Goal: Information Seeking & Learning: Find specific fact

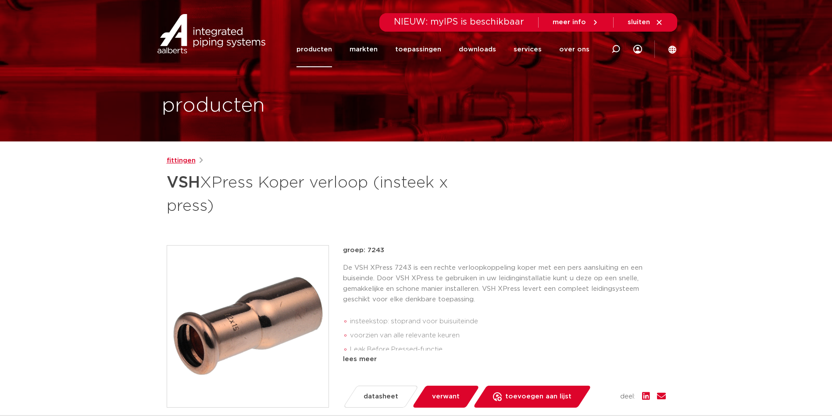
click at [179, 162] on link "fittingen" at bounding box center [181, 160] width 29 height 11
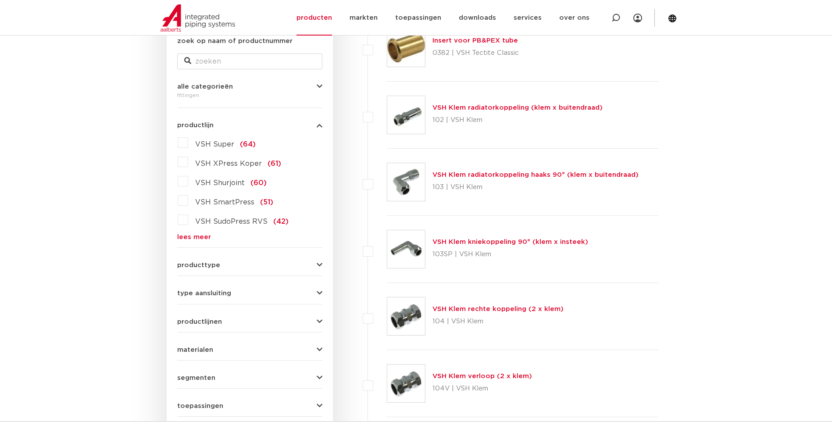
scroll to position [44, 0]
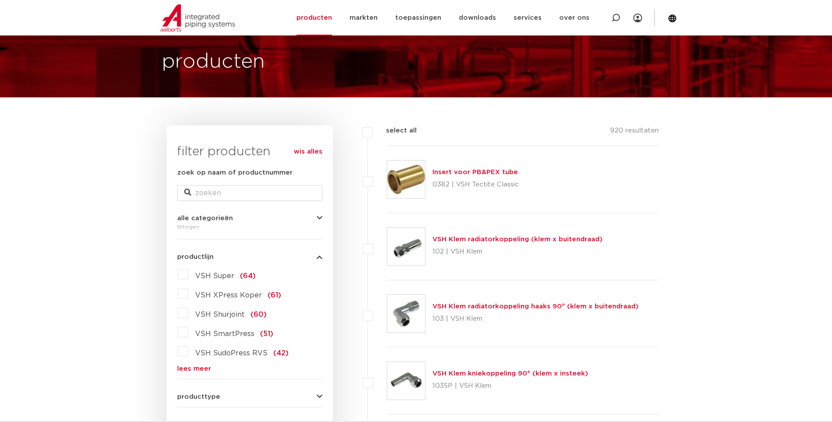
click at [188, 294] on label "VSH XPress Koper (61)" at bounding box center [234, 294] width 93 height 14
click at [0, 0] on input "VSH XPress Koper (61)" at bounding box center [0, 0] width 0 height 0
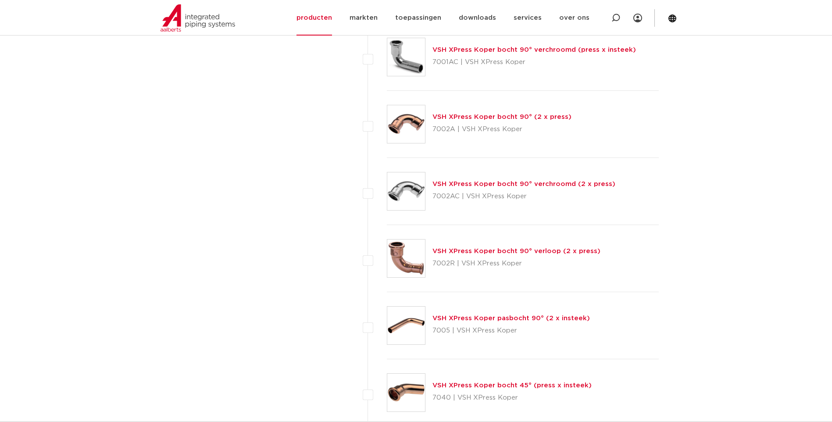
scroll to position [1668, 0]
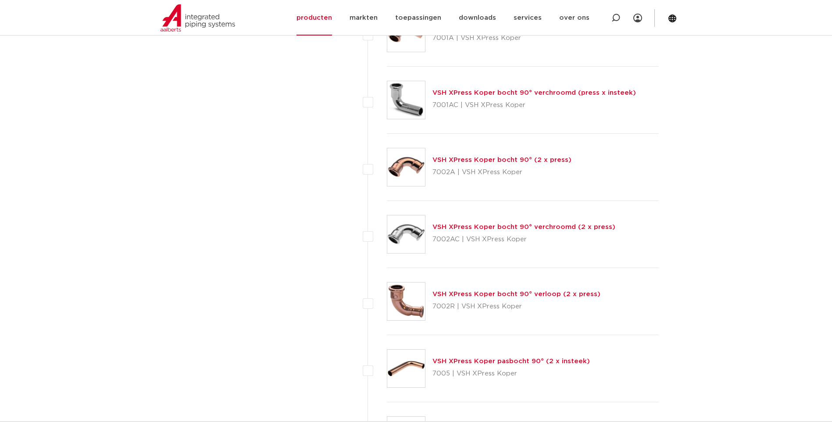
click at [452, 159] on link "VSH XPress Koper bocht 90° (2 x press)" at bounding box center [502, 160] width 139 height 7
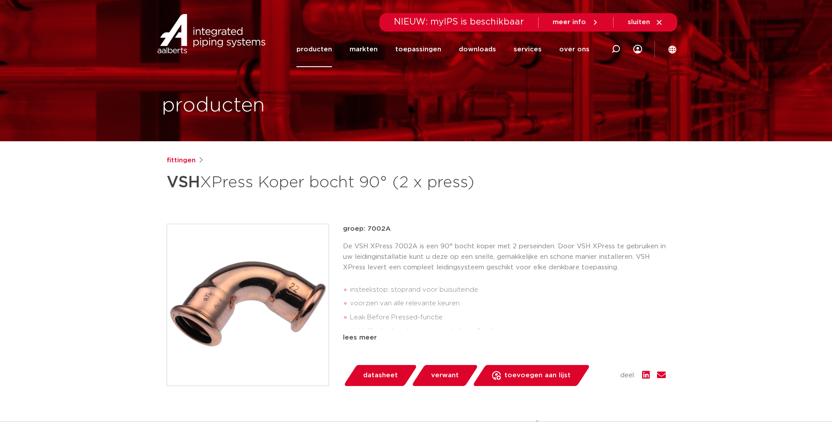
click at [378, 373] on span "datasheet" at bounding box center [380, 376] width 35 height 14
drag, startPoint x: 399, startPoint y: 228, endPoint x: 371, endPoint y: 231, distance: 28.3
click at [371, 231] on div "artikel: 4800334" at bounding box center [504, 229] width 323 height 11
drag, startPoint x: 371, startPoint y: 231, endPoint x: 439, endPoint y: 218, distance: 69.4
click at [439, 218] on div "fittingen groep: 7002A VSH XPress Koper bocht 90° FF 22" at bounding box center [416, 354] width 513 height 399
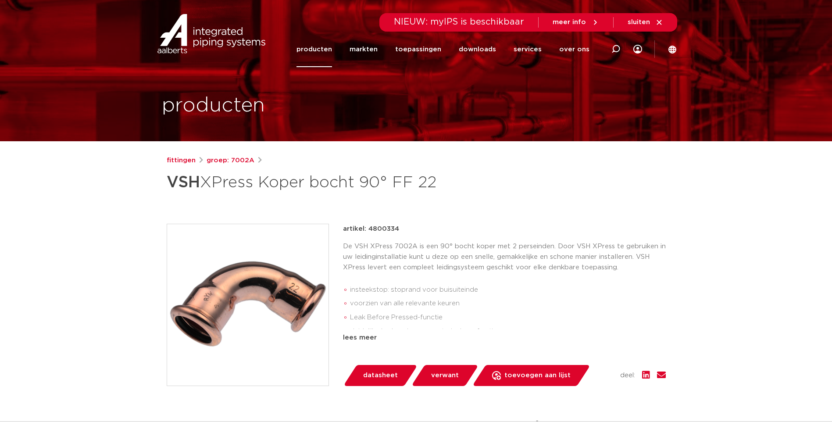
drag, startPoint x: 368, startPoint y: 230, endPoint x: 398, endPoint y: 230, distance: 29.9
click at [398, 230] on p "artikel: 4800334" at bounding box center [371, 229] width 56 height 11
copy p "4800334"
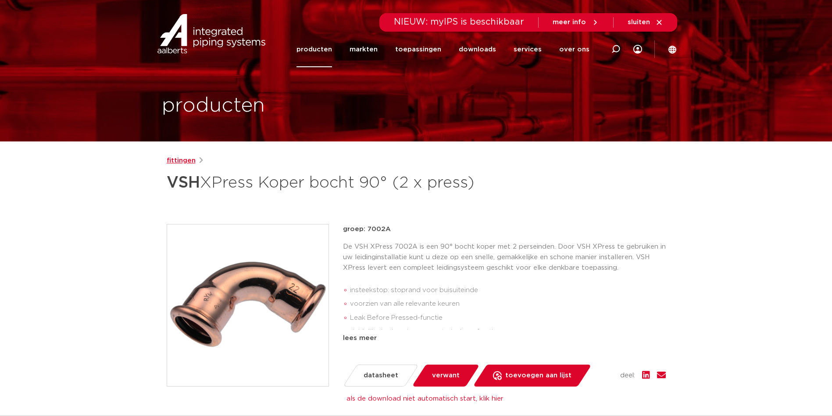
click at [180, 161] on link "fittingen" at bounding box center [181, 160] width 29 height 11
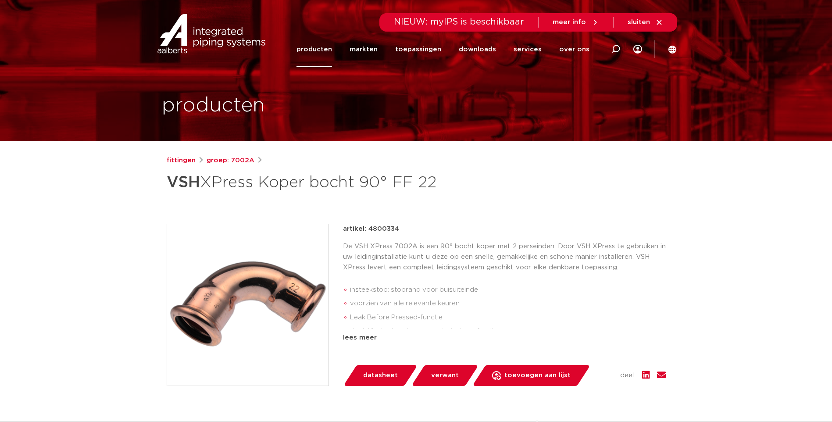
drag, startPoint x: 399, startPoint y: 228, endPoint x: 368, endPoint y: 230, distance: 30.8
click at [368, 230] on div "artikel: 4800334" at bounding box center [504, 229] width 323 height 11
copy p "4800334"
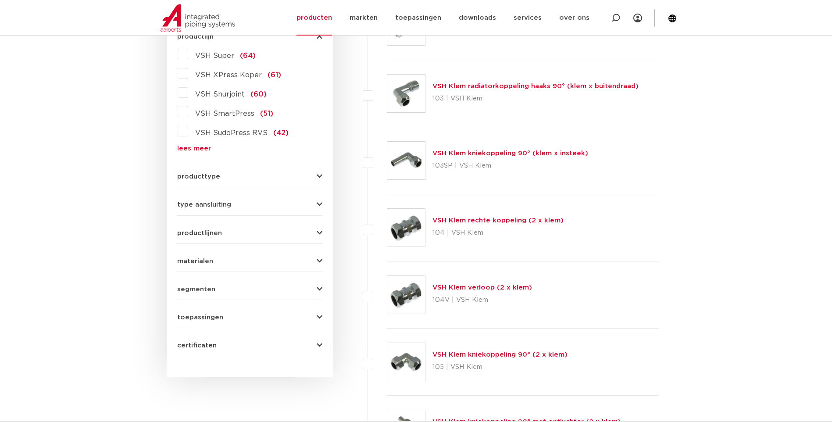
scroll to position [176, 0]
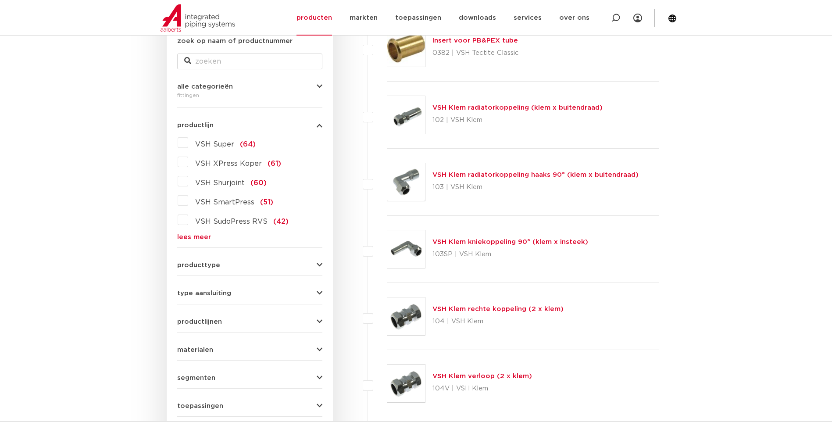
click at [188, 162] on label "VSH XPress Koper (61)" at bounding box center [234, 162] width 93 height 14
click at [0, 0] on input "VSH XPress Koper (61)" at bounding box center [0, 0] width 0 height 0
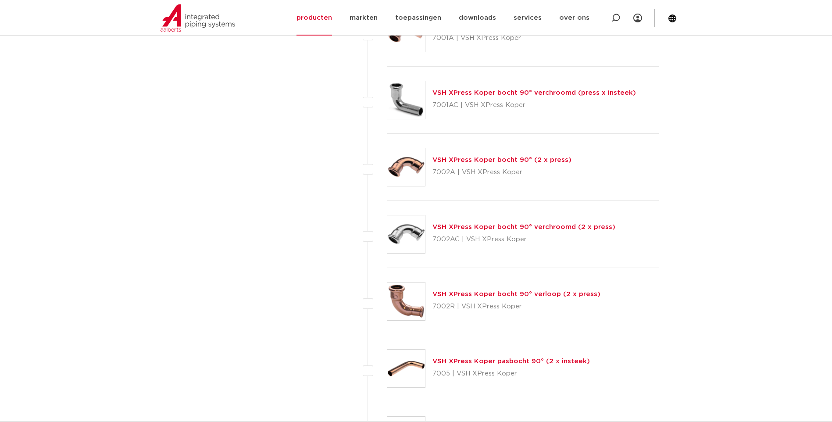
scroll to position [1887, 0]
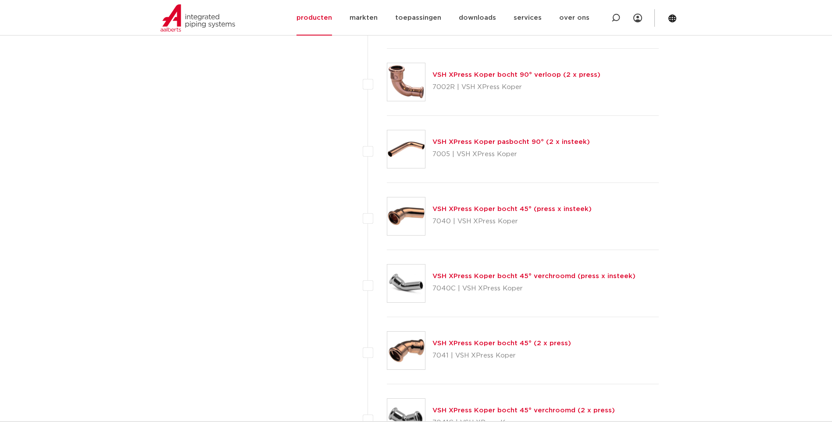
click at [482, 341] on link "VSH XPress Koper bocht 45° (2 x press)" at bounding box center [502, 343] width 139 height 7
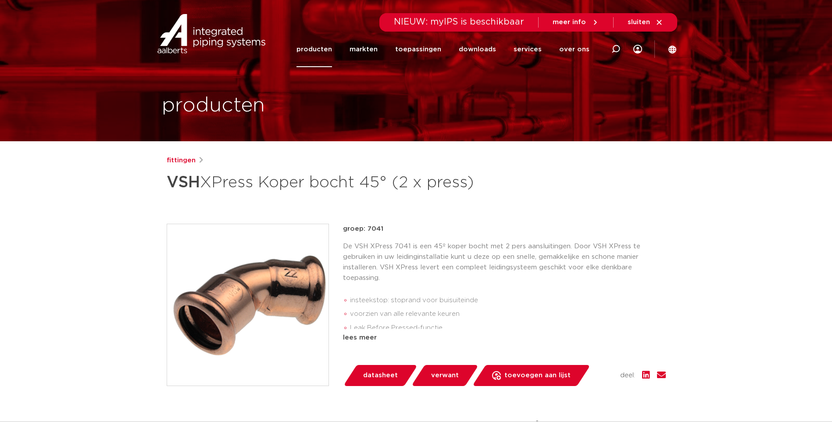
click at [380, 374] on span "datasheet" at bounding box center [380, 376] width 35 height 14
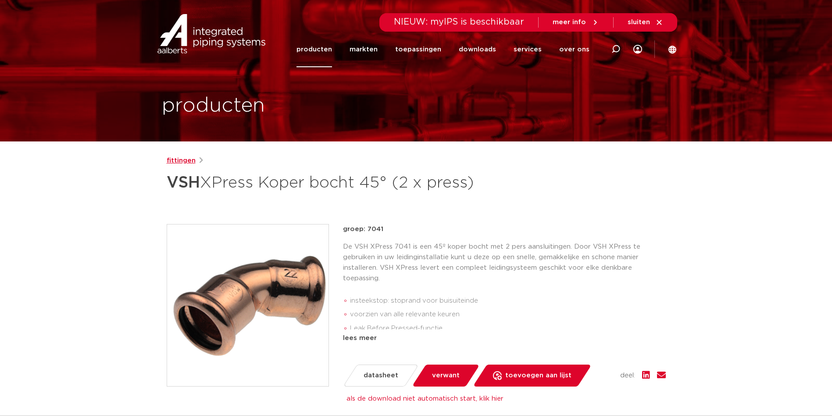
click at [183, 159] on link "fittingen" at bounding box center [181, 160] width 29 height 11
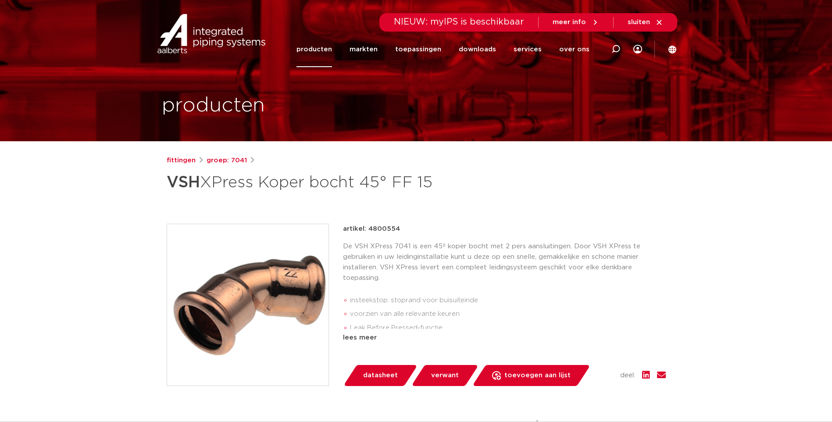
drag, startPoint x: 393, startPoint y: 227, endPoint x: 369, endPoint y: 230, distance: 24.3
click at [369, 230] on div "artikel: 4800554" at bounding box center [504, 229] width 323 height 11
copy p "4800554"
drag, startPoint x: 398, startPoint y: 228, endPoint x: 369, endPoint y: 227, distance: 28.1
click at [369, 227] on p "artikel: 4800587" at bounding box center [371, 229] width 57 height 11
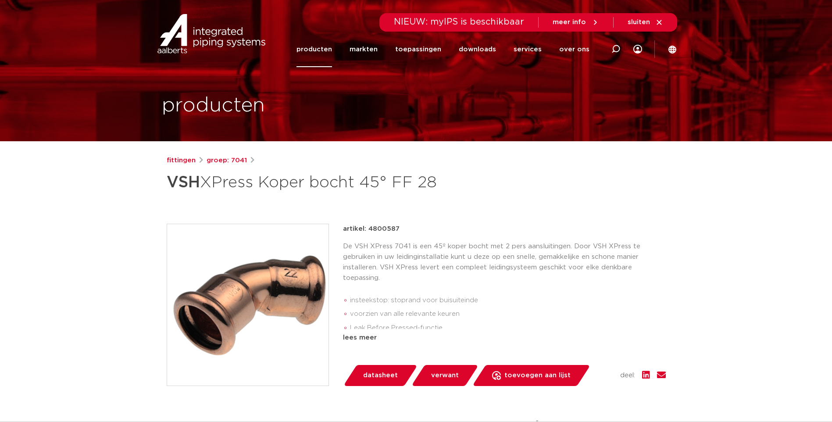
copy p "4800587"
drag, startPoint x: 398, startPoint y: 229, endPoint x: 369, endPoint y: 229, distance: 29.0
click at [369, 229] on div "artikel: 4800587" at bounding box center [504, 229] width 323 height 11
copy p "4800587"
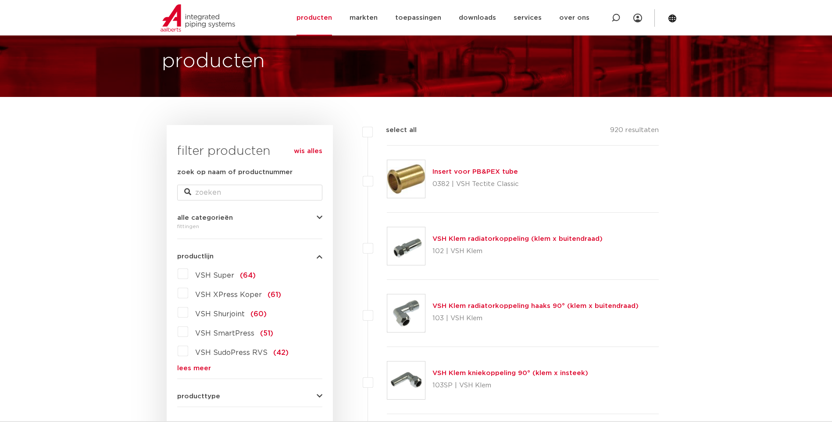
scroll to position [44, 0]
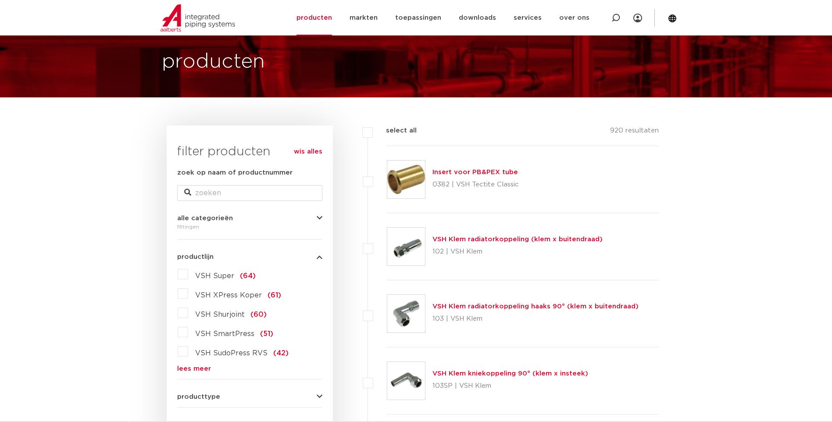
click at [188, 293] on label "VSH XPress Koper (61)" at bounding box center [234, 294] width 93 height 14
click at [0, 0] on input "VSH XPress Koper (61)" at bounding box center [0, 0] width 0 height 0
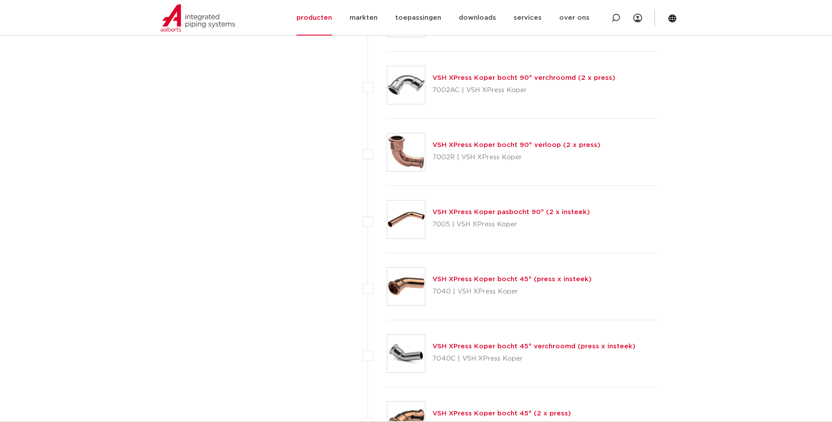
scroll to position [1843, 0]
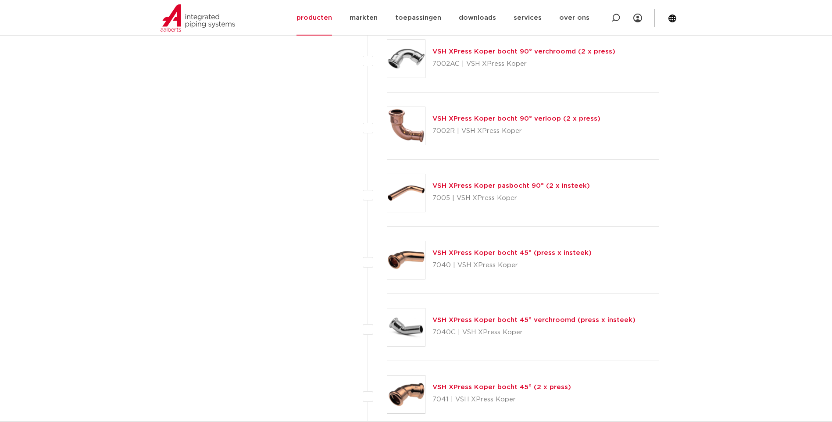
click at [468, 252] on link "VSH XPress Koper bocht 45° (press x insteek)" at bounding box center [512, 253] width 159 height 7
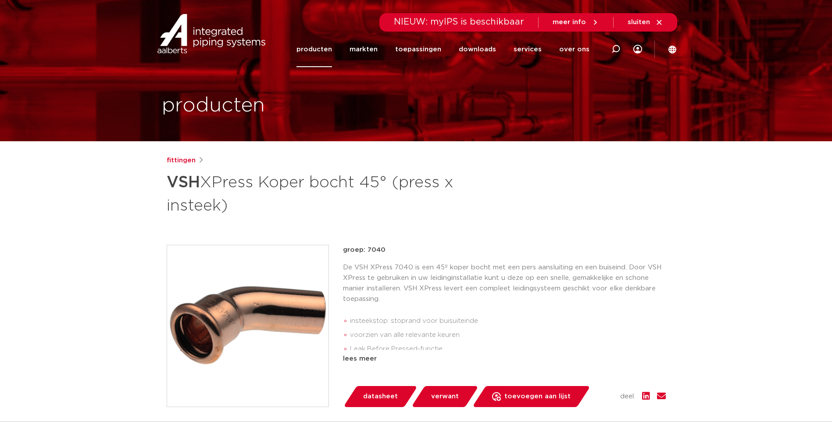
click at [372, 394] on span "datasheet" at bounding box center [380, 397] width 35 height 14
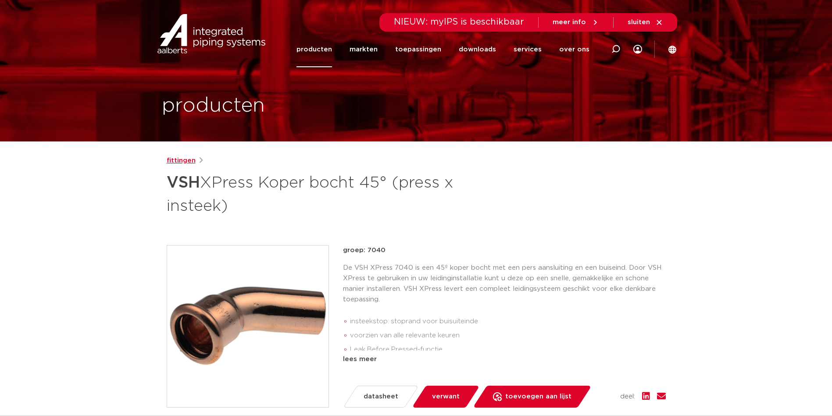
click at [175, 161] on link "fittingen" at bounding box center [181, 160] width 29 height 11
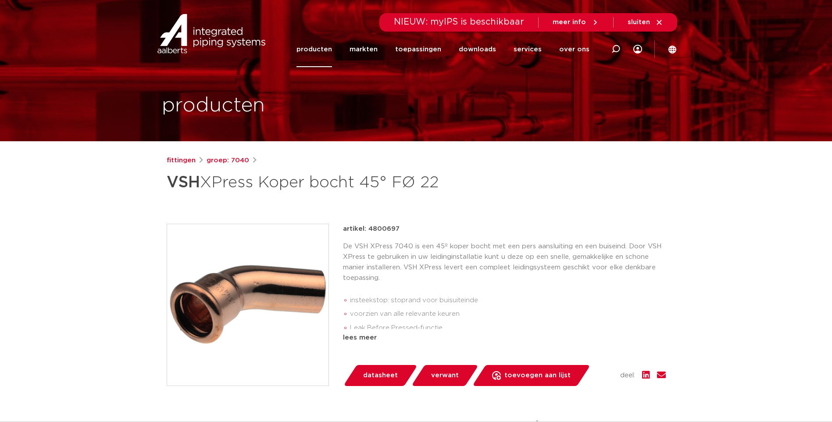
drag, startPoint x: 368, startPoint y: 227, endPoint x: 397, endPoint y: 227, distance: 28.5
click at [397, 227] on p "artikel: 4800697" at bounding box center [371, 229] width 57 height 11
copy p "4800697"
drag, startPoint x: 368, startPoint y: 228, endPoint x: 401, endPoint y: 230, distance: 32.9
click at [401, 230] on div "artikel: 4800708" at bounding box center [504, 229] width 323 height 11
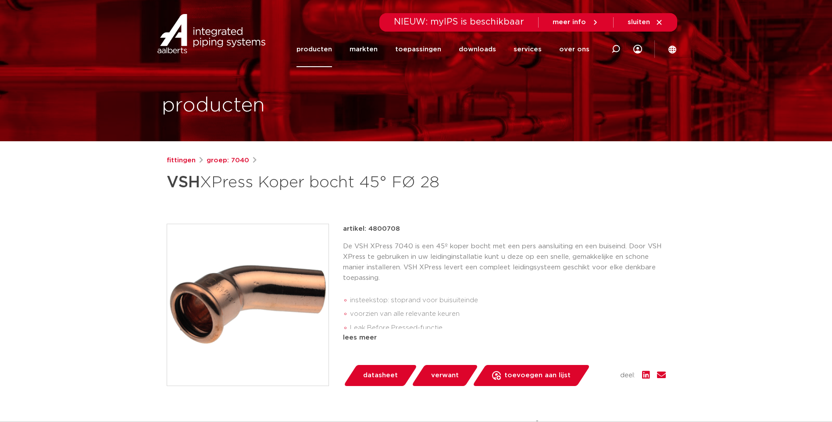
copy p "4800708"
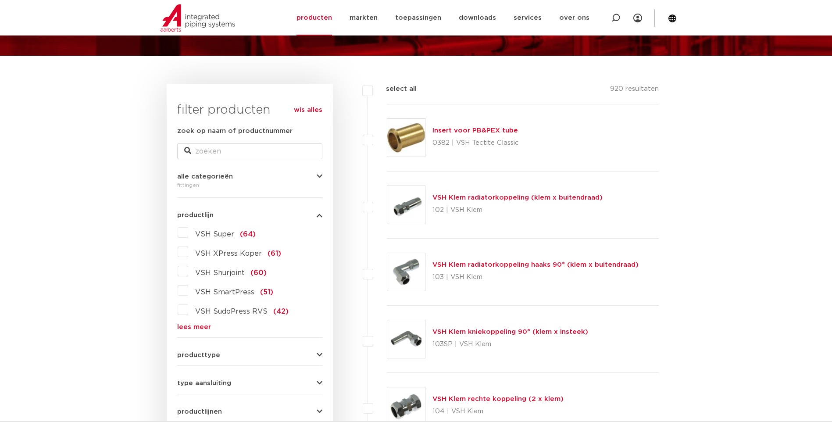
scroll to position [88, 0]
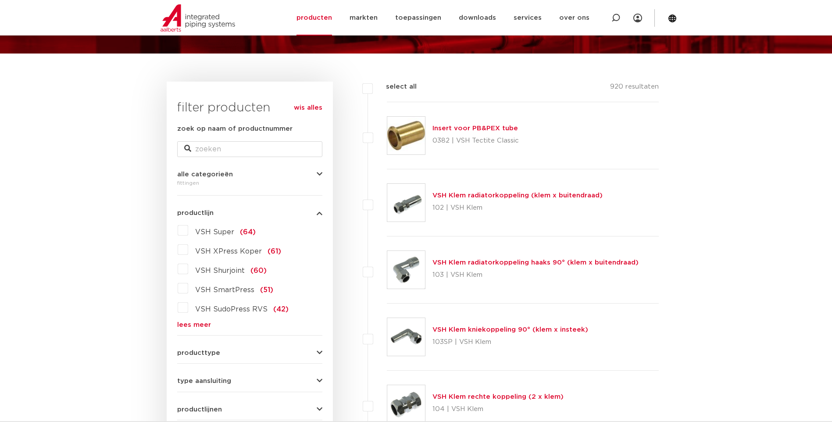
click at [188, 252] on label "VSH XPress Koper (61)" at bounding box center [234, 250] width 93 height 14
click at [0, 0] on input "VSH XPress Koper (61)" at bounding box center [0, 0] width 0 height 0
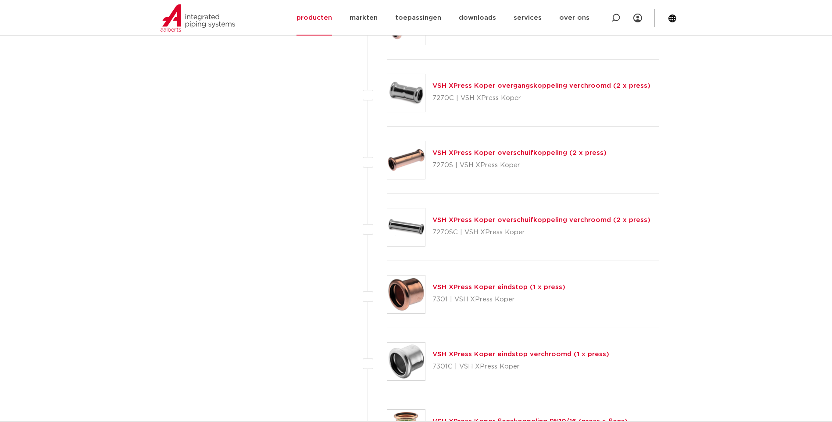
scroll to position [3598, 0]
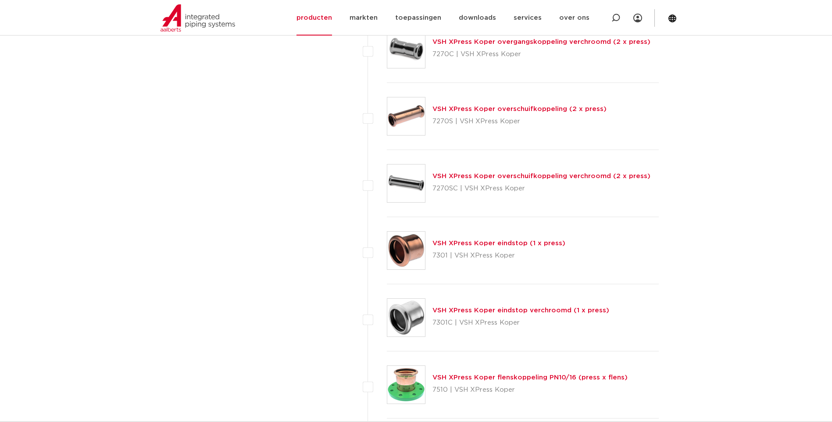
click at [476, 241] on link "VSH XPress Koper eindstop (1 x press)" at bounding box center [499, 243] width 133 height 7
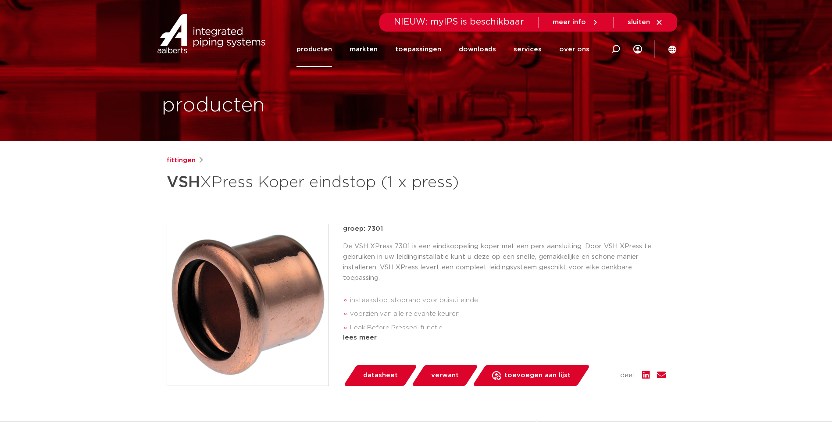
click at [374, 377] on span "datasheet" at bounding box center [380, 376] width 35 height 14
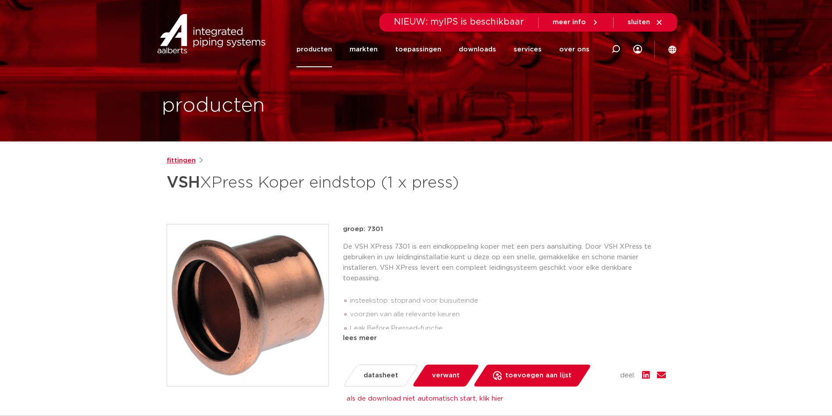
click at [179, 160] on link "fittingen" at bounding box center [181, 160] width 29 height 11
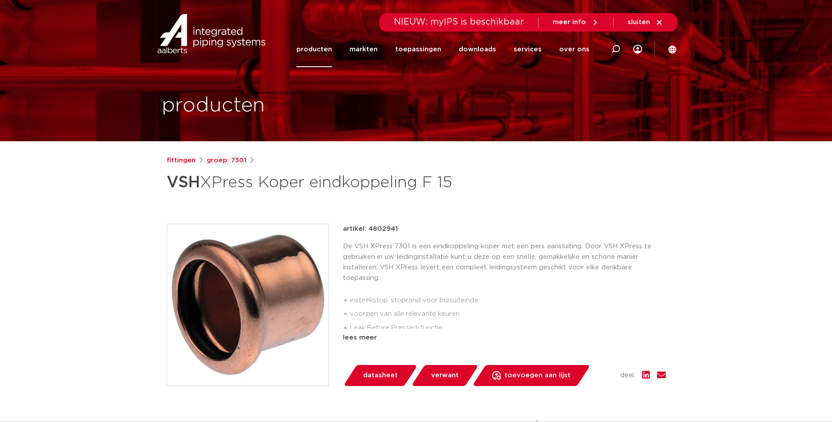
drag, startPoint x: 368, startPoint y: 227, endPoint x: 396, endPoint y: 227, distance: 28.1
click at [396, 227] on div "artikel: 4802941" at bounding box center [504, 229] width 323 height 11
copy p "4802941"
drag, startPoint x: 367, startPoint y: 229, endPoint x: 397, endPoint y: 231, distance: 29.9
click at [397, 231] on p "artikel: 4802963" at bounding box center [371, 229] width 56 height 11
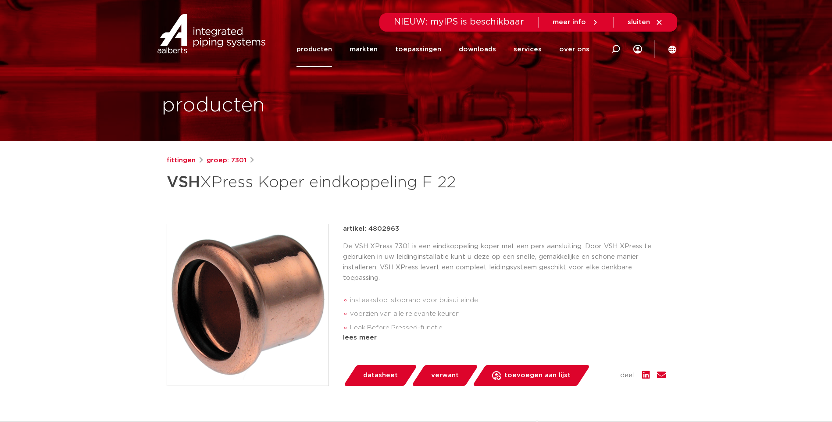
copy p "4802963"
drag, startPoint x: 366, startPoint y: 229, endPoint x: 399, endPoint y: 229, distance: 32.9
click at [399, 229] on div "artikel: 4802974" at bounding box center [504, 229] width 323 height 11
copy p "4802974"
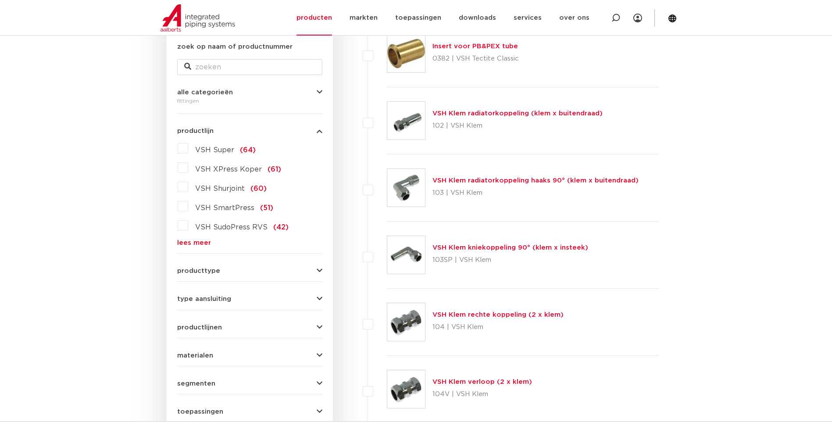
scroll to position [176, 0]
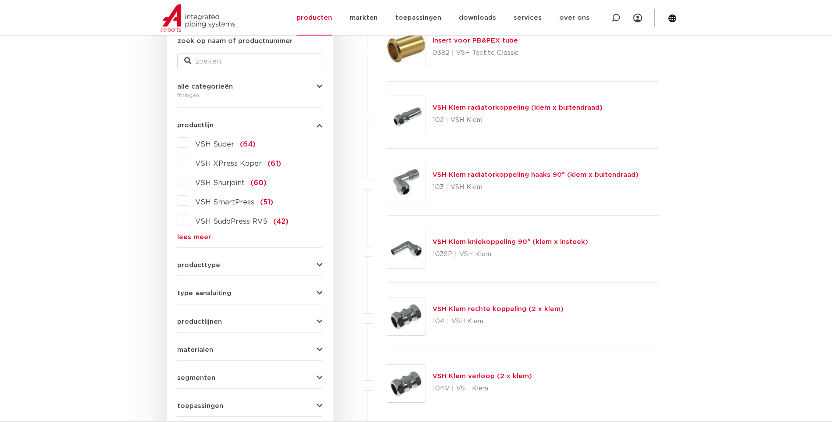
click at [188, 161] on label "VSH XPress Koper (61)" at bounding box center [234, 162] width 93 height 14
click at [0, 0] on input "VSH XPress Koper (61)" at bounding box center [0, 0] width 0 height 0
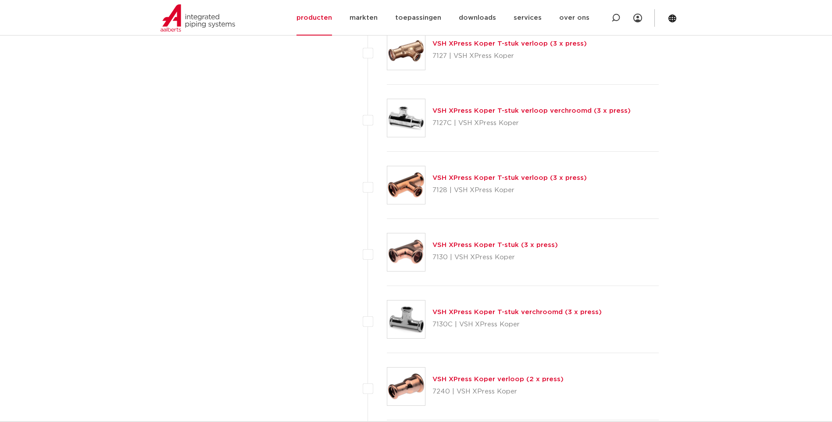
scroll to position [2852, 0]
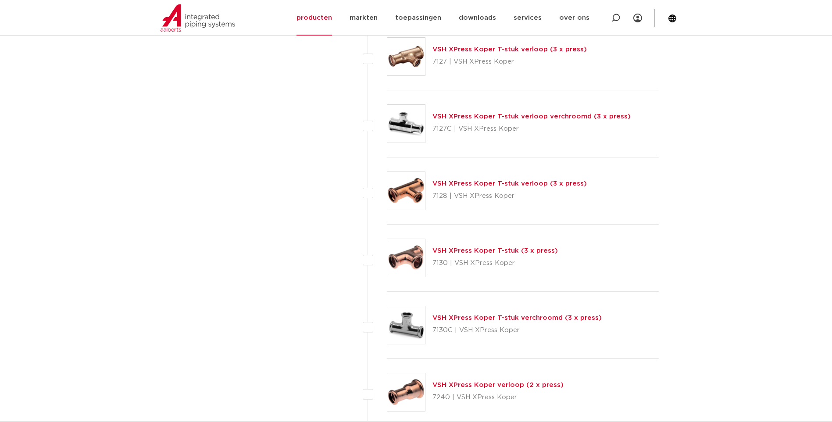
click at [459, 251] on link "VSH XPress Koper T-stuk (3 x press)" at bounding box center [496, 250] width 126 height 7
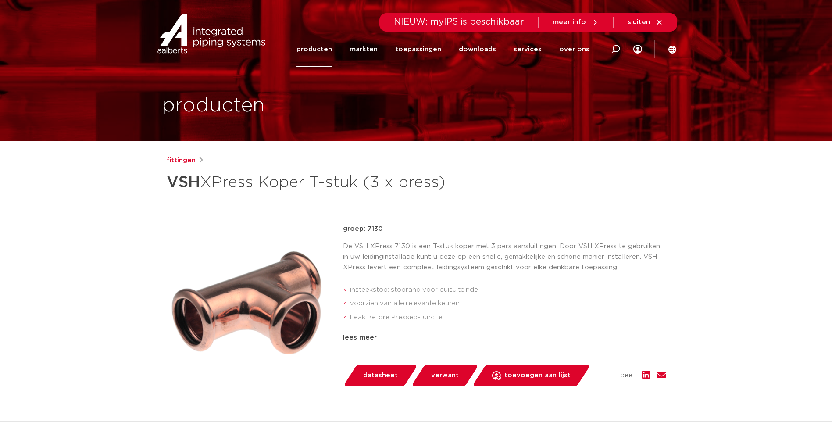
click at [375, 373] on span "datasheet" at bounding box center [380, 376] width 35 height 14
drag, startPoint x: 367, startPoint y: 228, endPoint x: 394, endPoint y: 228, distance: 27.2
click at [394, 228] on p "artikel: 4801601" at bounding box center [370, 229] width 54 height 11
copy p "4801601"
